Goal: Task Accomplishment & Management: Manage account settings

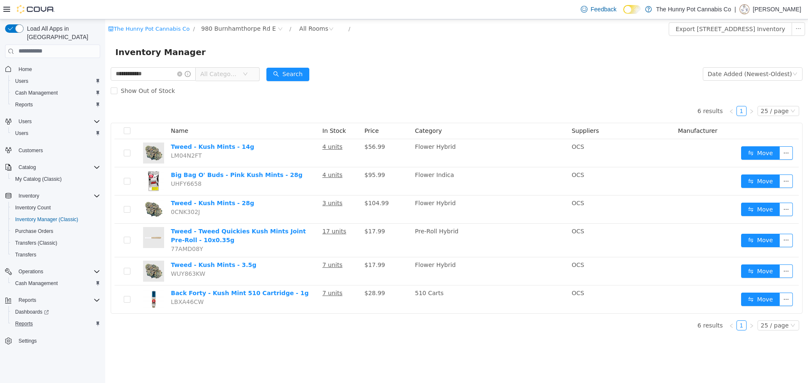
click at [42, 319] on div "Reports" at bounding box center [56, 324] width 88 height 10
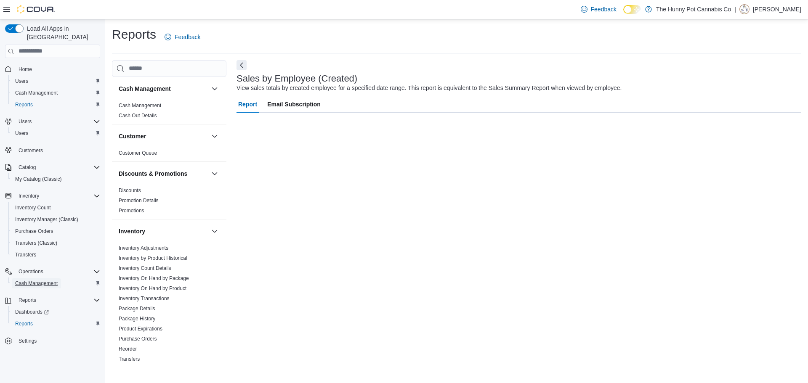
click at [43, 279] on span "Cash Management" at bounding box center [36, 284] width 42 height 10
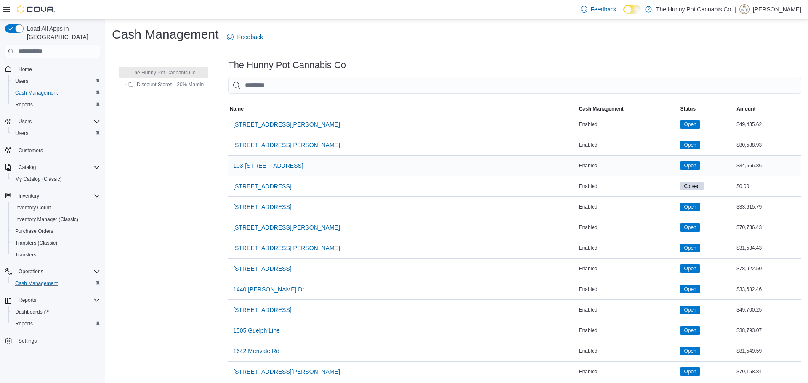
scroll to position [583, 0]
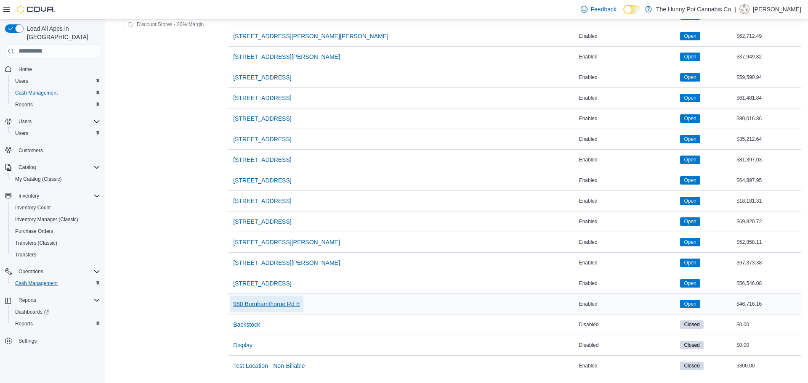
click at [271, 308] on span "980 Burnhamthorpe Rd E" at bounding box center [266, 304] width 67 height 8
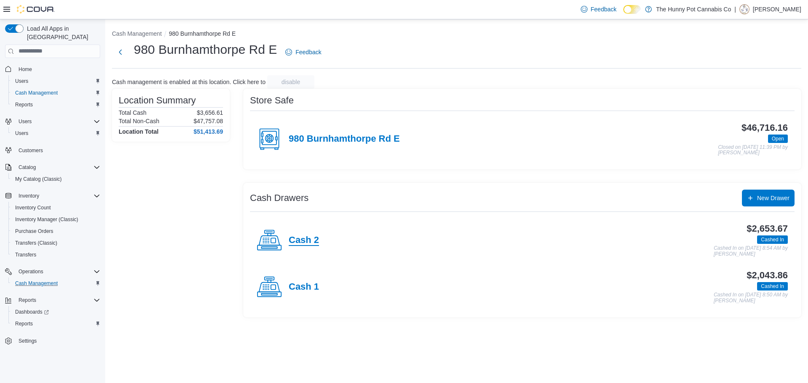
click at [308, 239] on h4 "Cash 2" at bounding box center [304, 240] width 30 height 11
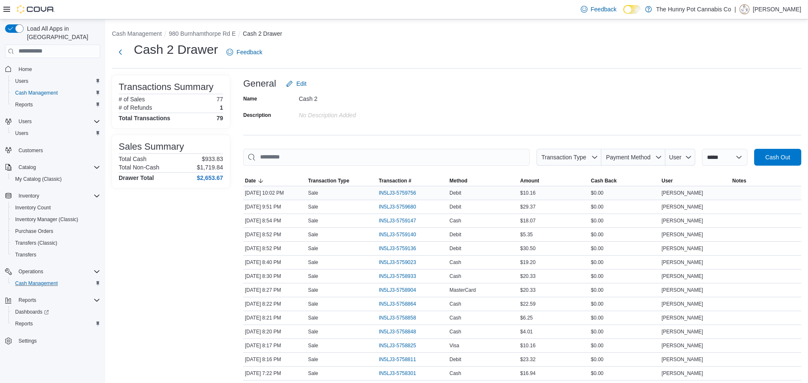
click at [407, 187] on div "IN5LJ3-5759756" at bounding box center [412, 192] width 71 height 13
click at [406, 190] on span "IN5LJ3-5759756" at bounding box center [397, 193] width 37 height 7
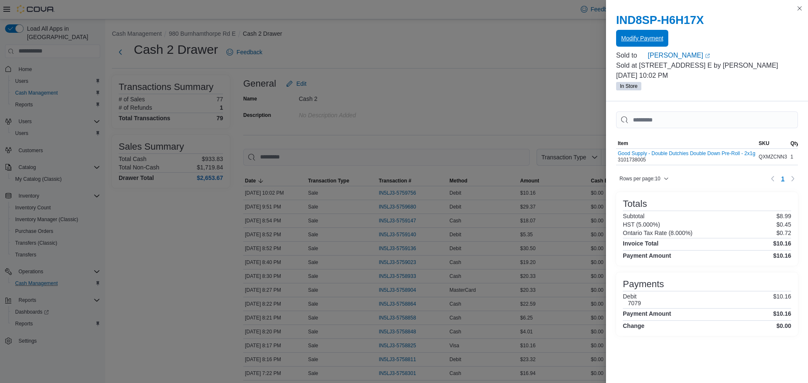
click at [651, 37] on span "Modify Payment" at bounding box center [642, 38] width 42 height 8
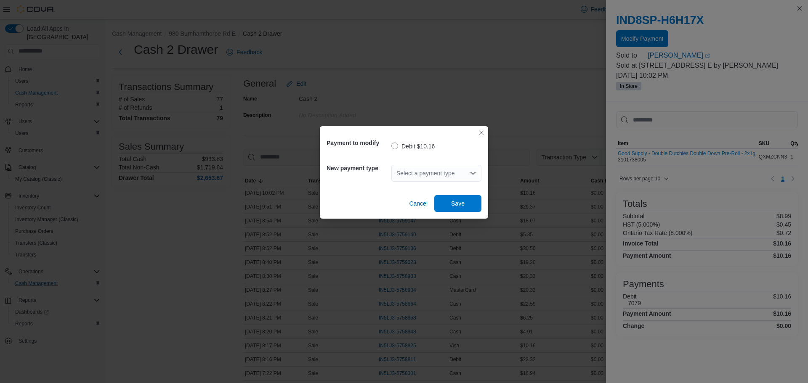
click at [417, 171] on div "Select a payment type" at bounding box center [436, 173] width 90 height 17
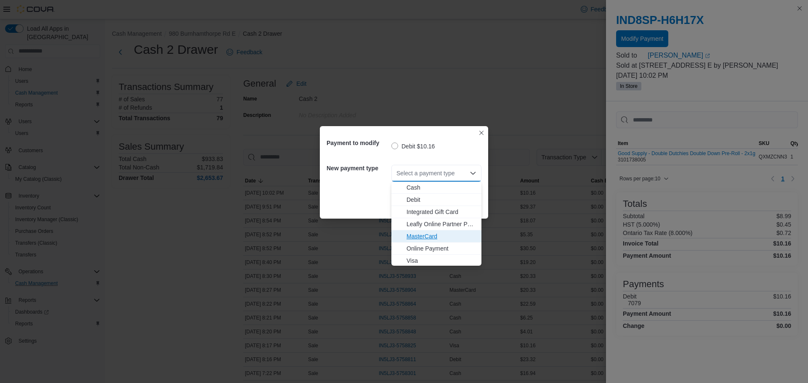
click at [434, 237] on span "MasterCard" at bounding box center [441, 236] width 70 height 8
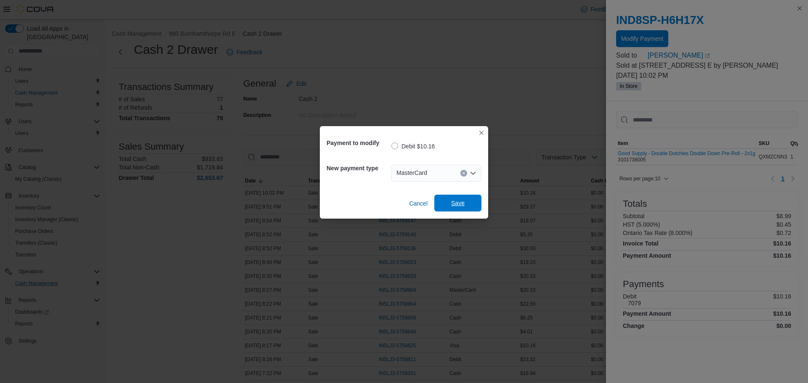
click at [454, 204] on span "Save" at bounding box center [457, 203] width 13 height 8
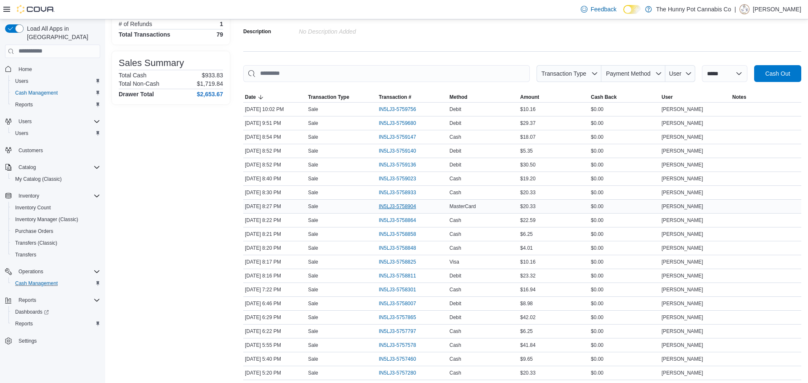
scroll to position [99, 0]
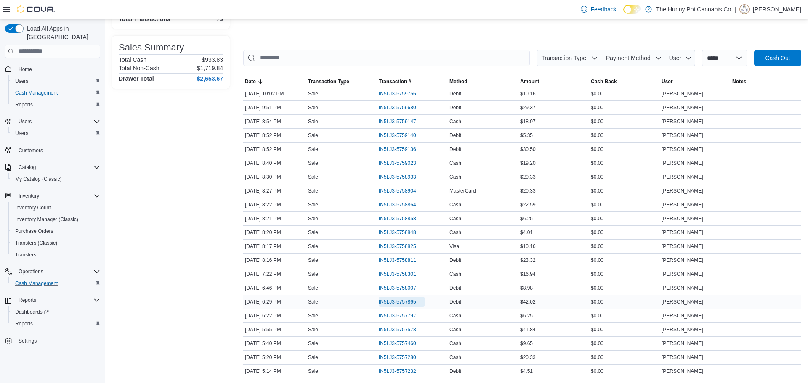
click at [404, 303] on span "IN5LJ3-5757865" at bounding box center [397, 302] width 37 height 7
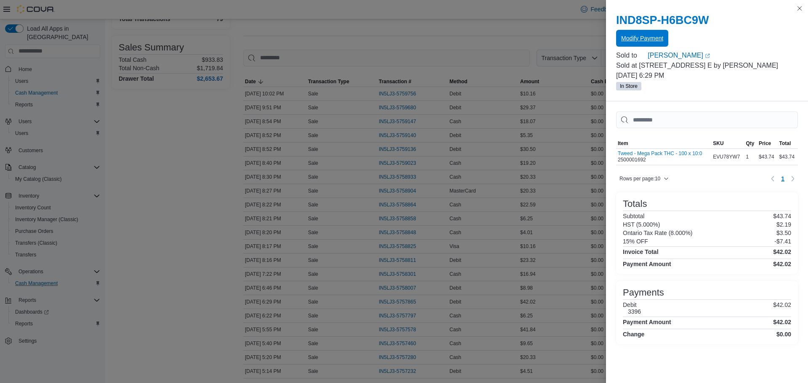
click at [638, 37] on span "Modify Payment" at bounding box center [642, 38] width 42 height 8
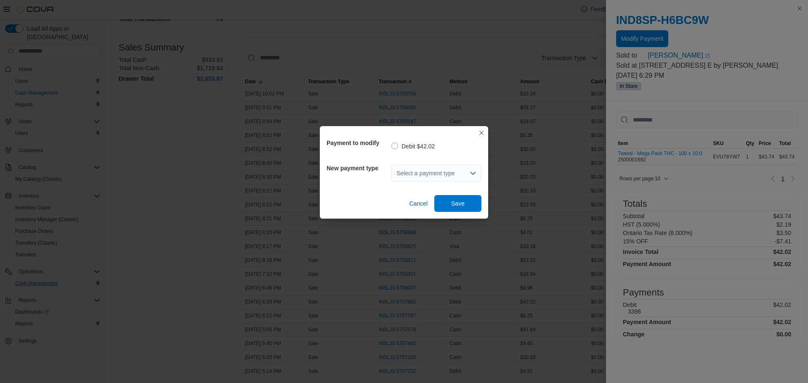
click at [412, 168] on div "Select a payment type" at bounding box center [436, 173] width 90 height 17
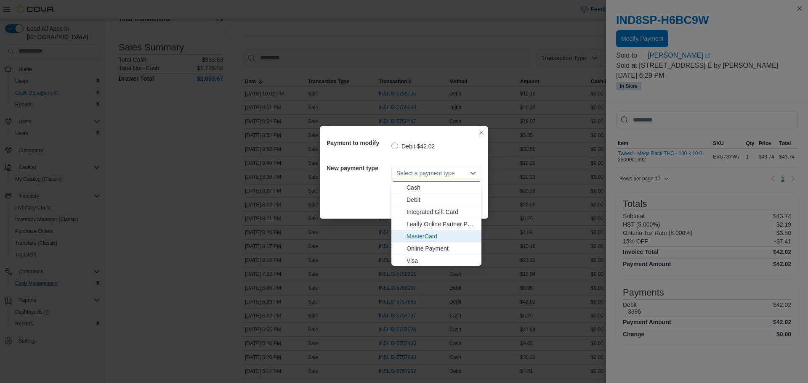
click at [437, 237] on span "MasterCard" at bounding box center [441, 236] width 70 height 8
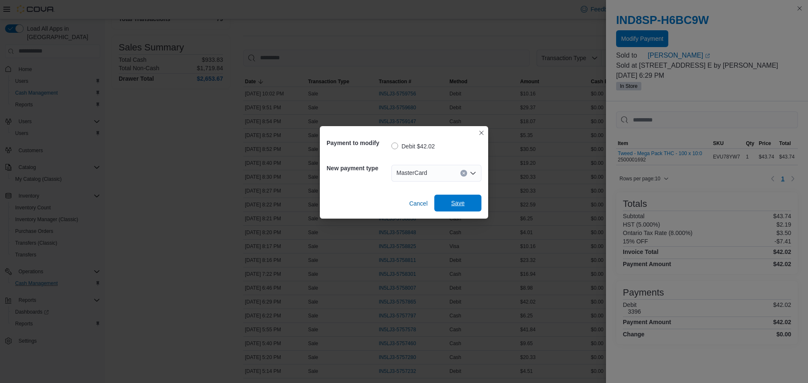
click at [464, 205] on span "Save" at bounding box center [457, 203] width 13 height 8
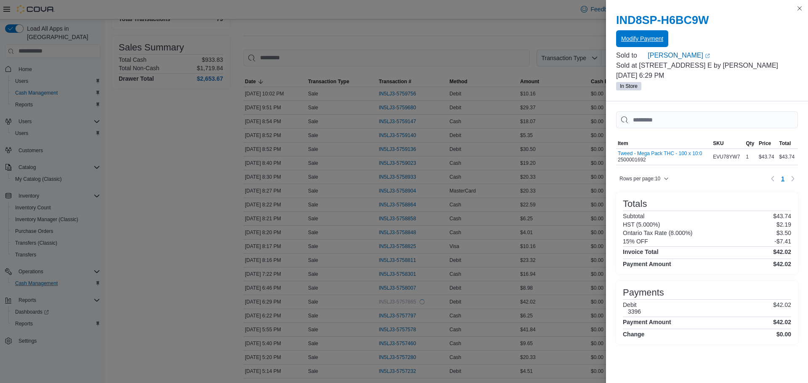
scroll to position [0, 0]
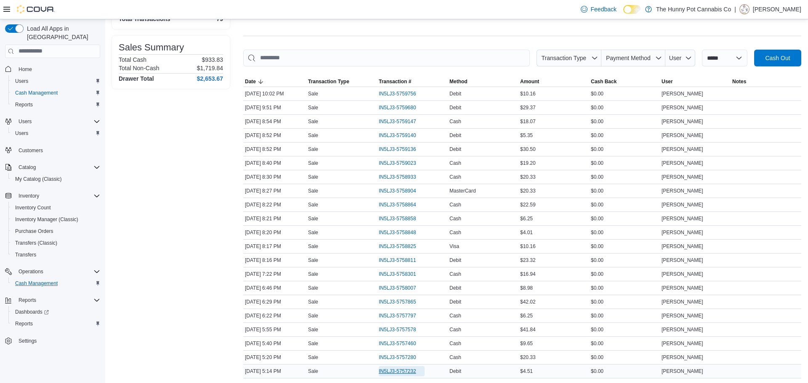
click at [396, 372] on span "IN5LJ3-5757232" at bounding box center [397, 371] width 37 height 7
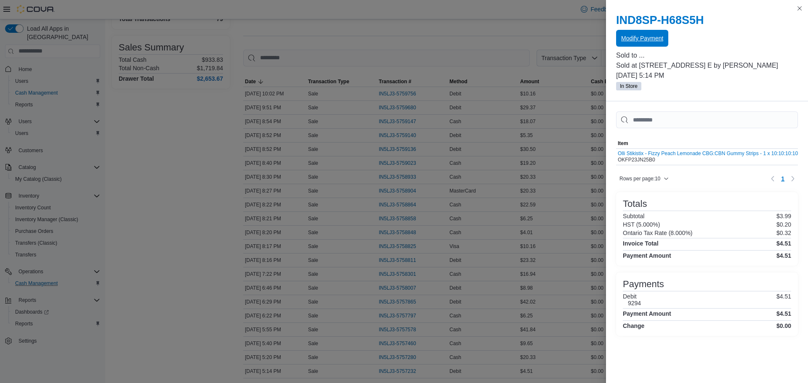
click at [636, 37] on span "Modify Payment" at bounding box center [642, 38] width 42 height 8
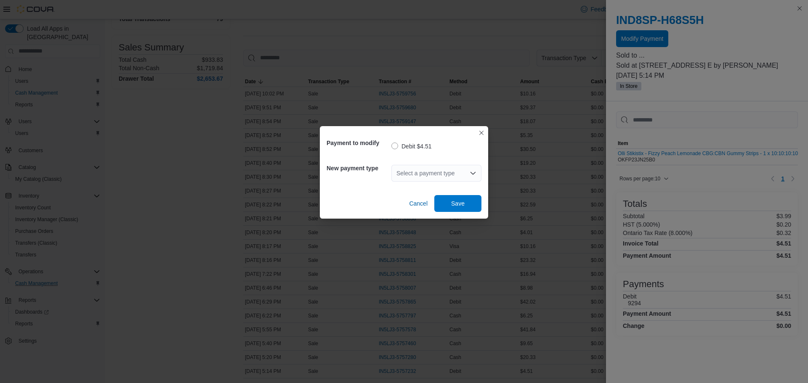
click at [416, 181] on div "Select a payment type" at bounding box center [436, 173] width 90 height 17
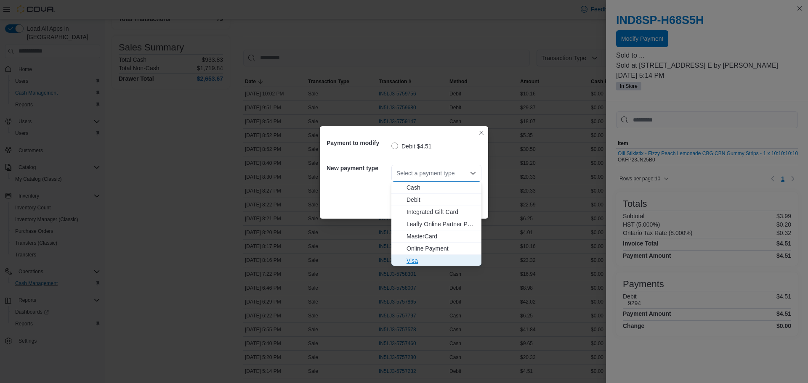
click at [453, 263] on span "Visa" at bounding box center [441, 261] width 70 height 8
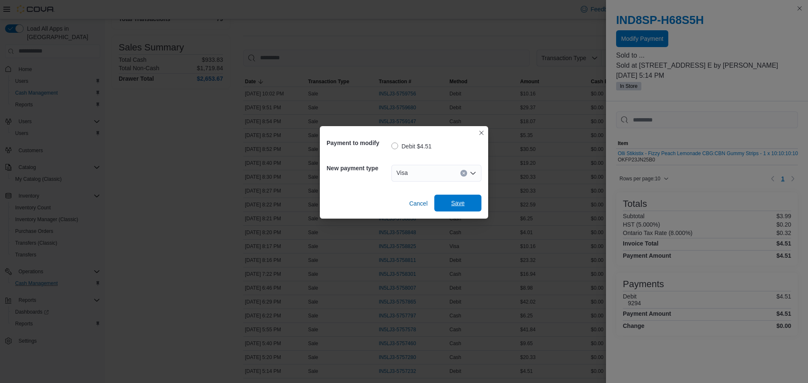
click at [461, 201] on span "Save" at bounding box center [457, 203] width 13 height 8
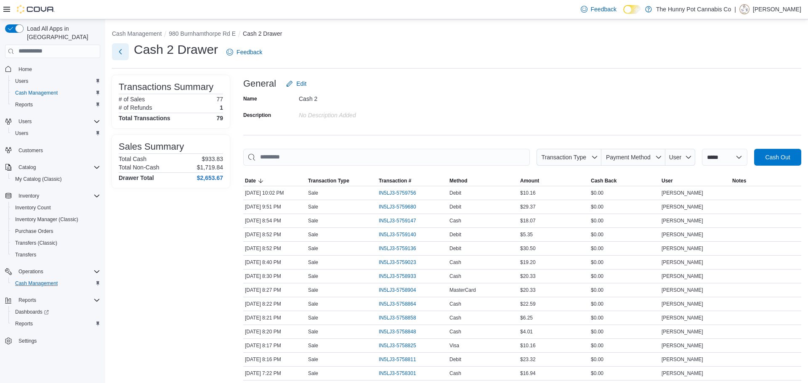
click at [123, 56] on button "Next" at bounding box center [120, 51] width 17 height 17
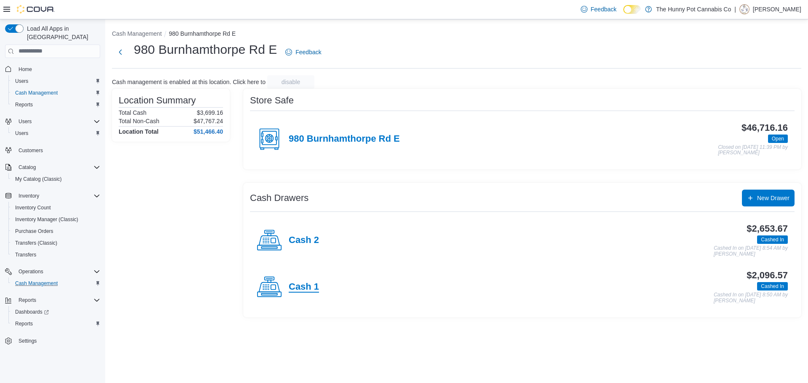
click at [309, 283] on h4 "Cash 1" at bounding box center [304, 287] width 30 height 11
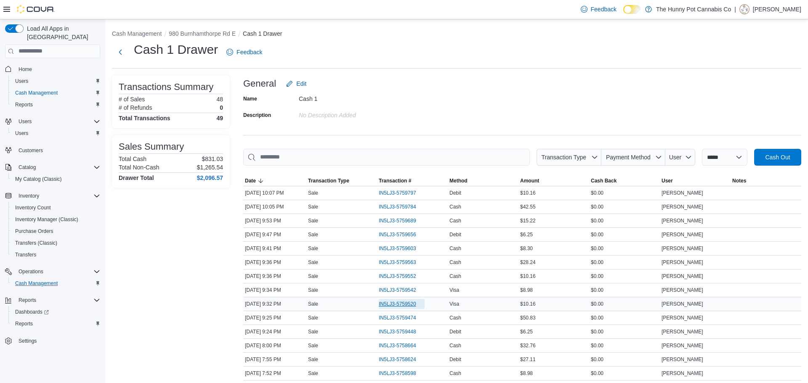
click at [408, 302] on span "IN5LJ3-5759520" at bounding box center [397, 304] width 37 height 7
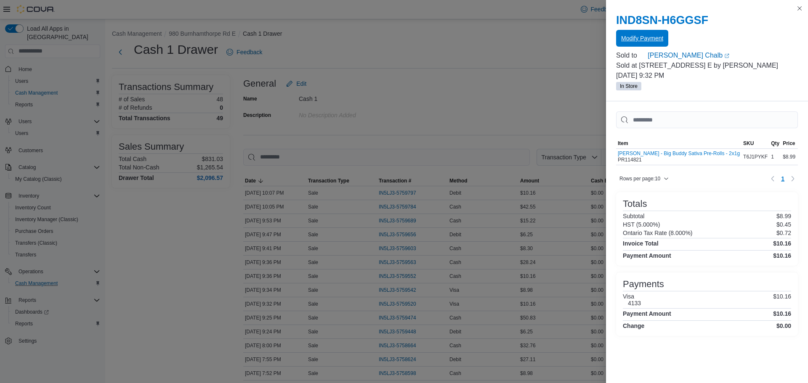
click at [634, 37] on span "Modify Payment" at bounding box center [642, 38] width 42 height 8
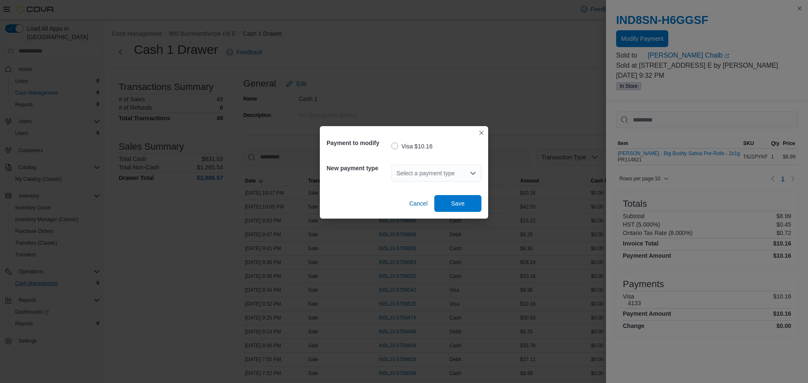
click at [401, 168] on div "Select a payment type" at bounding box center [436, 173] width 90 height 17
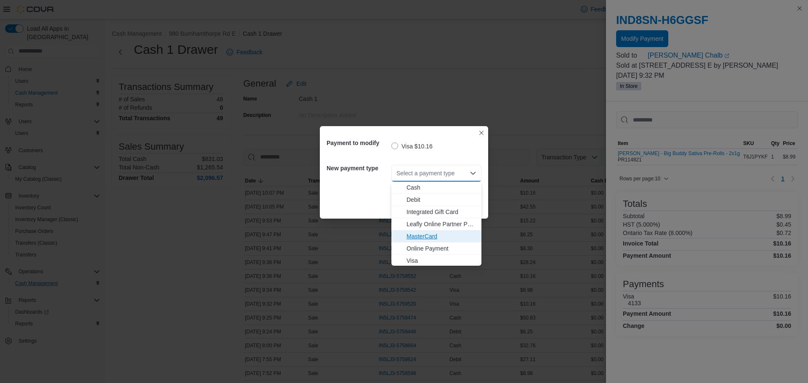
click at [433, 232] on span "MasterCard" at bounding box center [441, 236] width 70 height 8
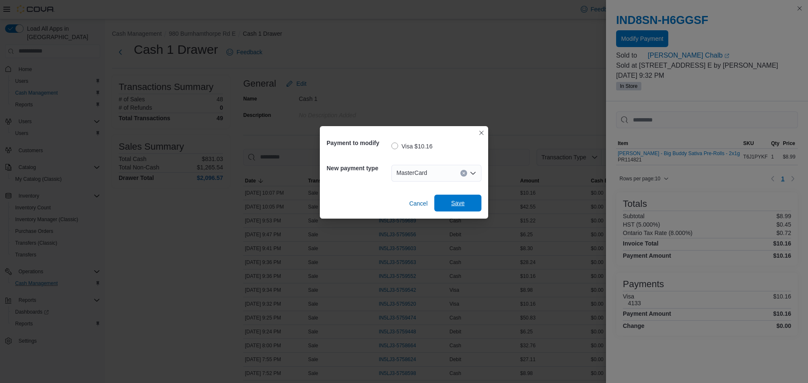
click at [454, 200] on span "Save" at bounding box center [457, 203] width 13 height 8
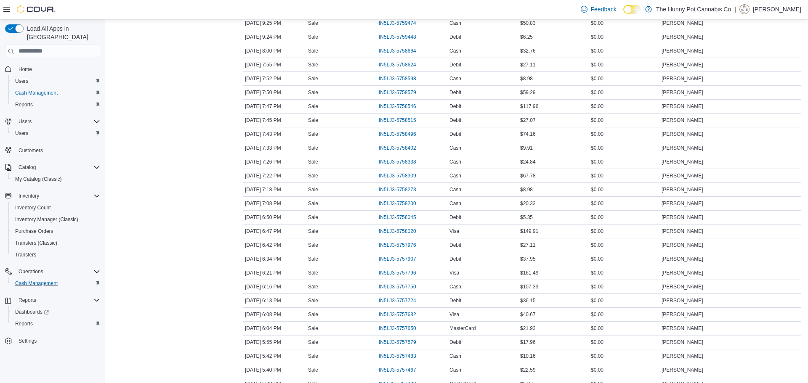
scroll to position [296, 0]
click at [389, 217] on span "IN5LJ3-5758045" at bounding box center [397, 216] width 37 height 7
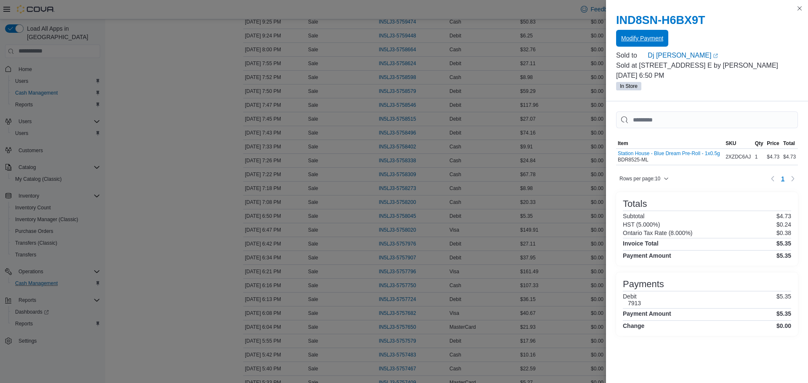
click at [660, 43] on span "Modify Payment" at bounding box center [642, 38] width 42 height 17
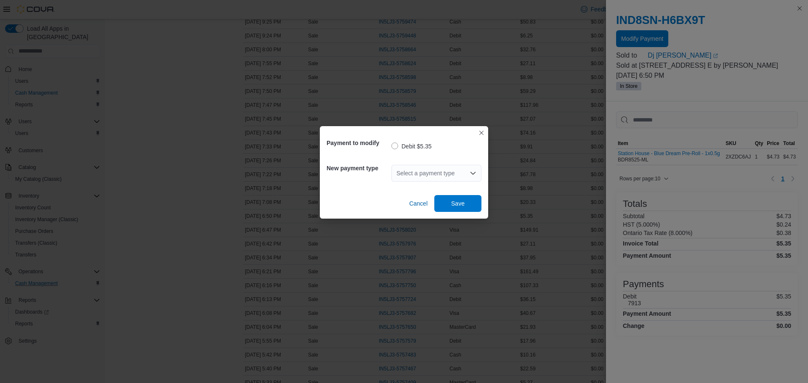
click at [435, 180] on div "Select a payment type" at bounding box center [436, 173] width 90 height 17
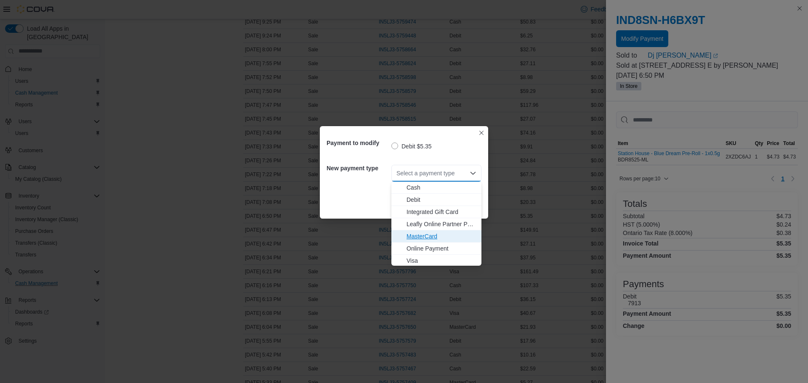
click at [435, 238] on span "MasterCard" at bounding box center [441, 236] width 70 height 8
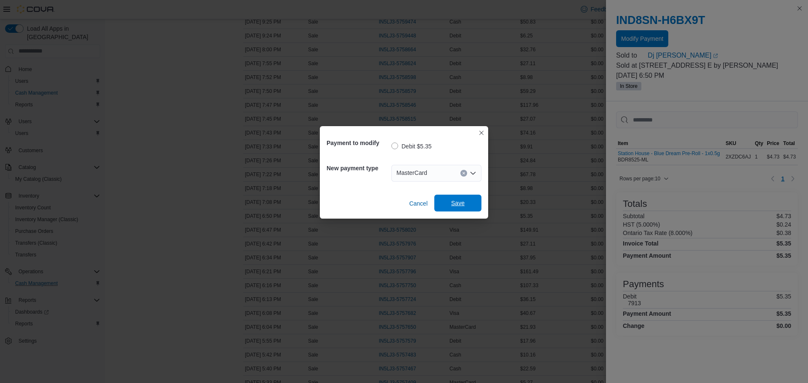
click at [464, 206] on span "Save" at bounding box center [457, 203] width 13 height 8
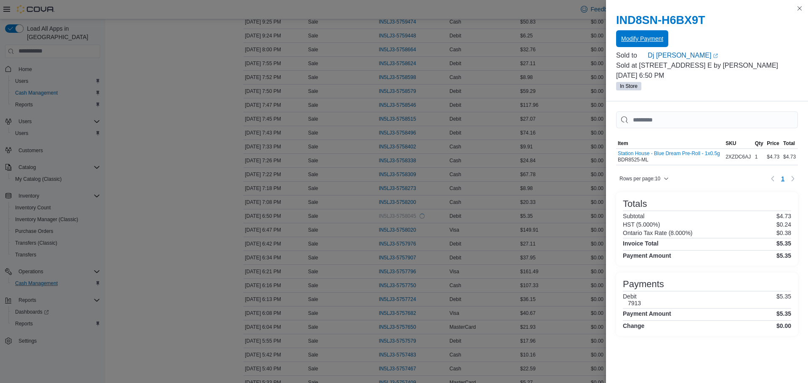
scroll to position [0, 0]
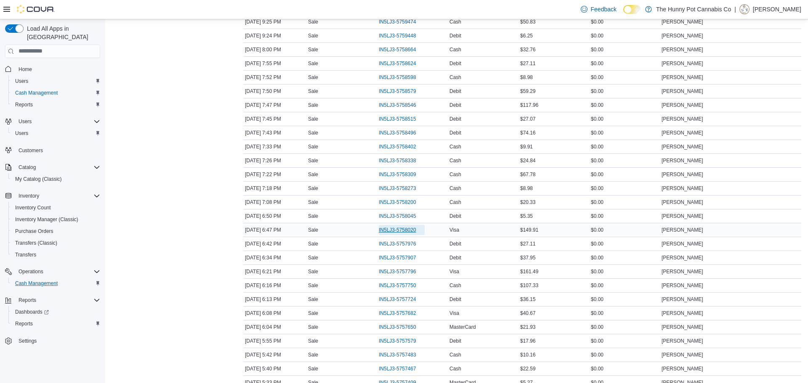
click at [406, 232] on span "IN5LJ3-5758020" at bounding box center [397, 230] width 37 height 7
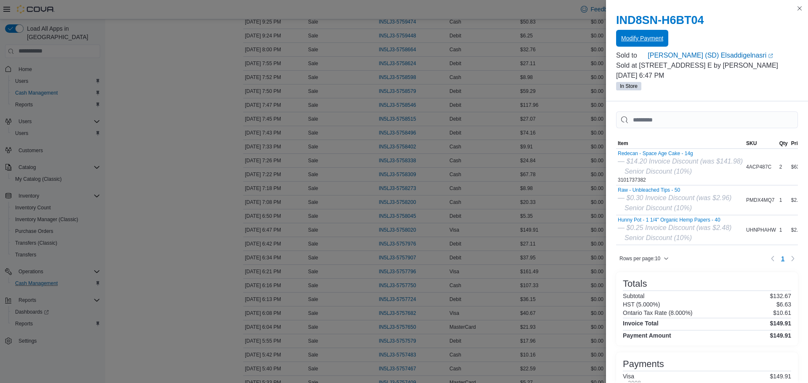
click at [632, 46] on span "Modify Payment" at bounding box center [642, 38] width 42 height 17
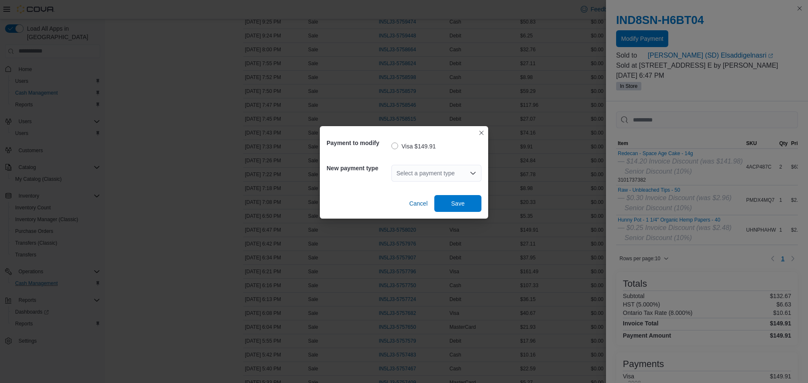
click at [439, 175] on div "Select a payment type" at bounding box center [436, 173] width 90 height 17
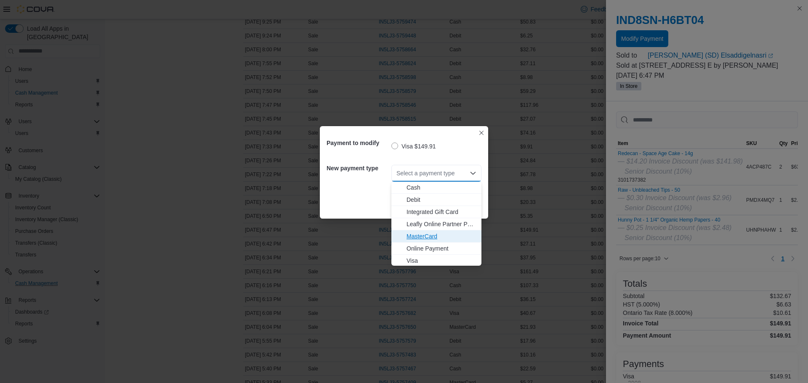
click at [437, 234] on span "MasterCard" at bounding box center [441, 236] width 70 height 8
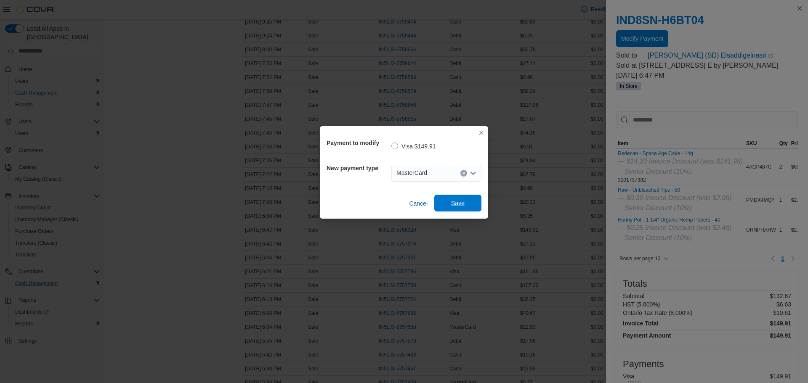
click at [461, 204] on span "Save" at bounding box center [457, 203] width 13 height 8
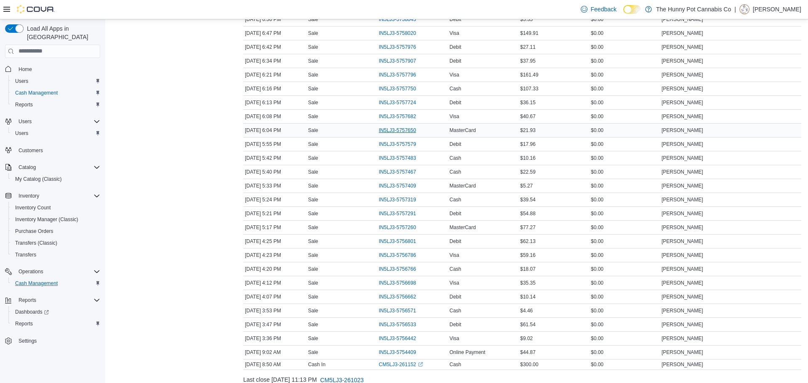
scroll to position [491, 0]
click at [406, 326] on span "IN5LJ3-5756533" at bounding box center [397, 326] width 37 height 7
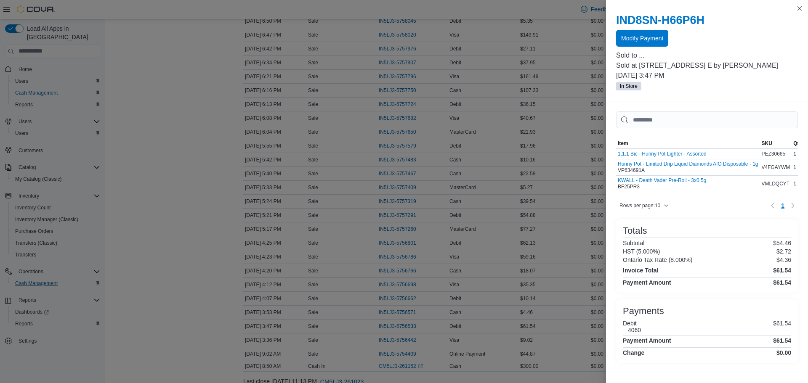
click at [634, 32] on span "Modify Payment" at bounding box center [642, 38] width 42 height 17
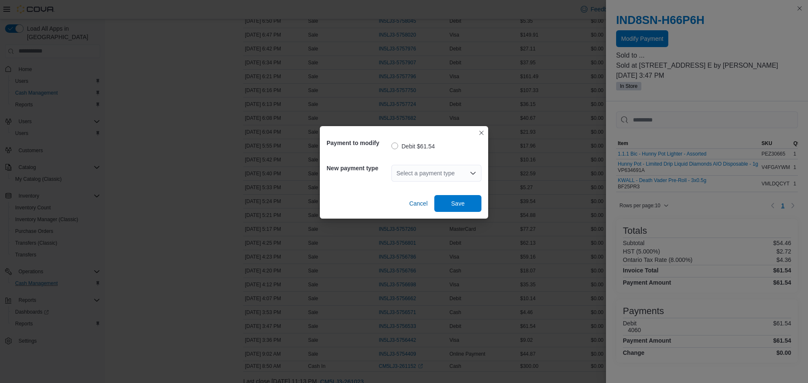
click at [468, 171] on div "Select a payment type" at bounding box center [436, 173] width 90 height 17
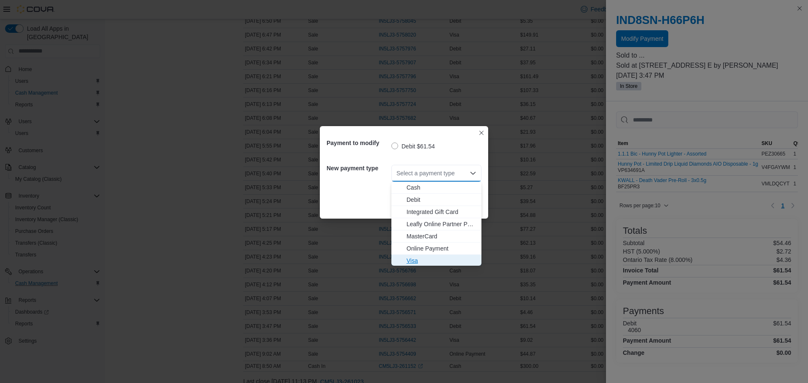
click at [436, 260] on span "Visa" at bounding box center [441, 261] width 70 height 8
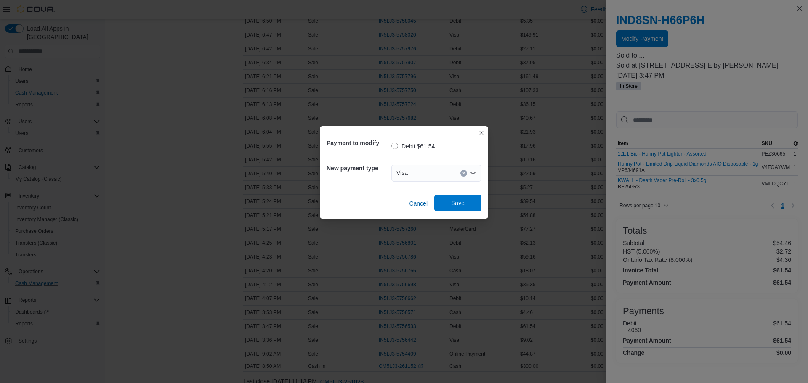
click at [466, 199] on span "Save" at bounding box center [457, 203] width 37 height 17
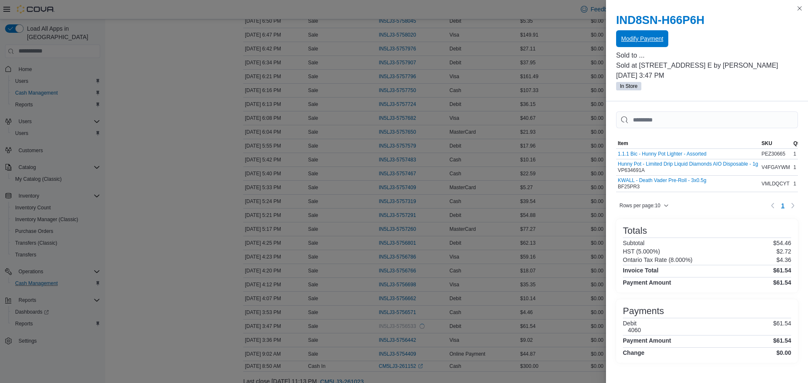
scroll to position [0, 0]
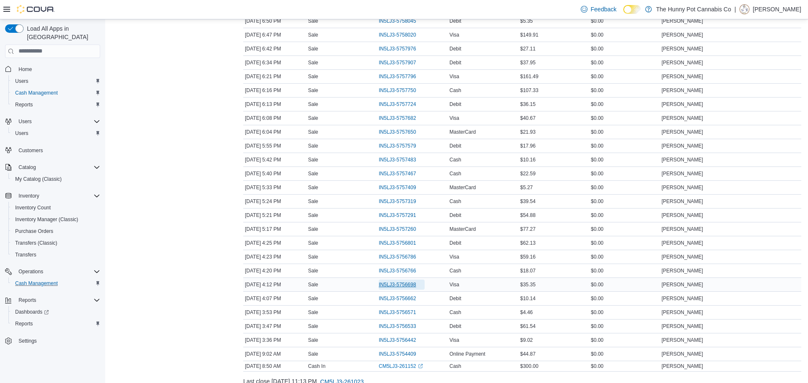
click at [399, 284] on span "IN5LJ3-5756698" at bounding box center [397, 284] width 37 height 7
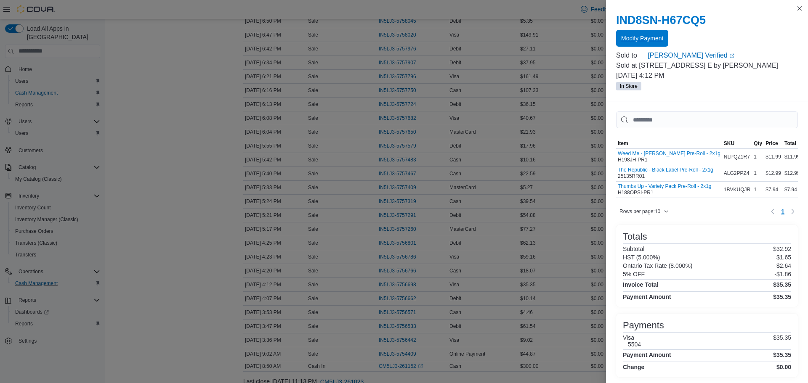
click at [637, 42] on span "Modify Payment" at bounding box center [642, 38] width 42 height 8
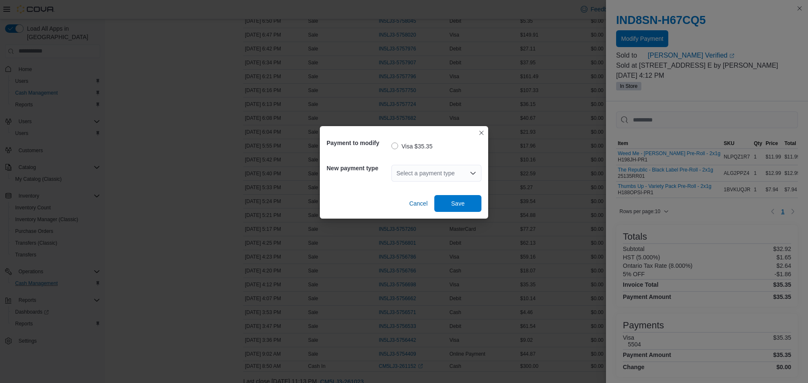
click at [436, 167] on div "Select a payment type" at bounding box center [436, 173] width 90 height 17
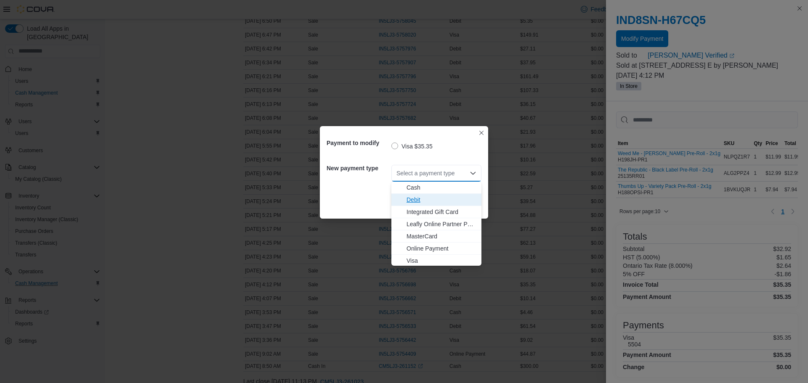
click at [431, 197] on span "Debit" at bounding box center [441, 200] width 70 height 8
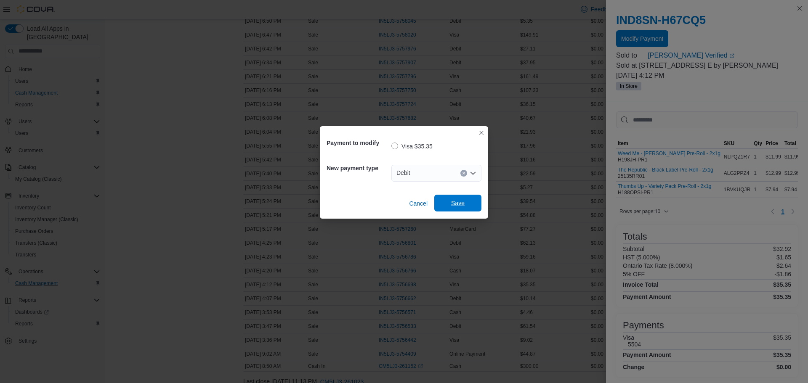
click at [454, 208] on span "Save" at bounding box center [457, 203] width 37 height 17
